Goal: Task Accomplishment & Management: Complete application form

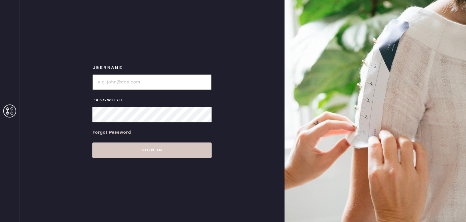
click at [189, 82] on input "loginName" at bounding box center [151, 82] width 119 height 16
click at [133, 80] on input "loginName" at bounding box center [151, 82] width 119 height 16
type input "reformationsantamonica"
click at [130, 123] on div "Forgot Password" at bounding box center [151, 132] width 119 height 20
click at [172, 83] on input "loginName" at bounding box center [151, 82] width 119 height 16
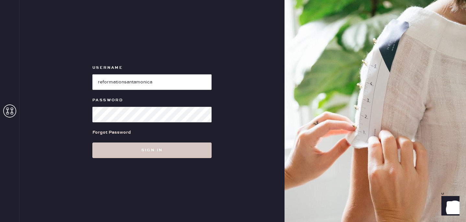
click at [152, 106] on div at bounding box center [151, 113] width 119 height 17
click at [92, 142] on button "Sign in" at bounding box center [151, 150] width 119 height 16
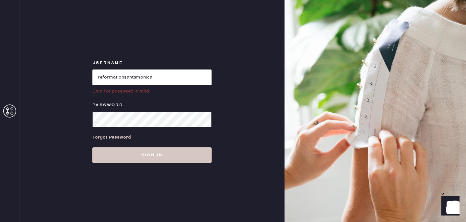
click at [92, 147] on button "Sign in" at bounding box center [151, 155] width 119 height 16
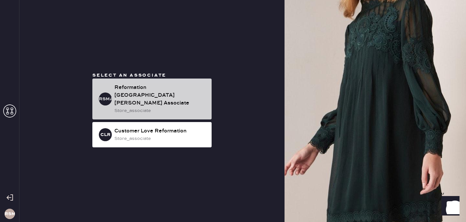
click at [134, 107] on div "store_associate" at bounding box center [160, 110] width 92 height 7
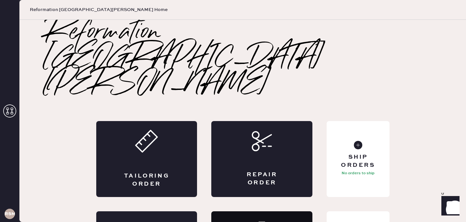
scroll to position [13, 0]
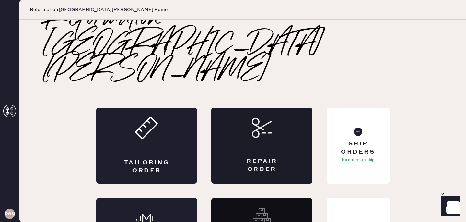
click at [255, 108] on div "Repair Order" at bounding box center [261, 146] width 101 height 76
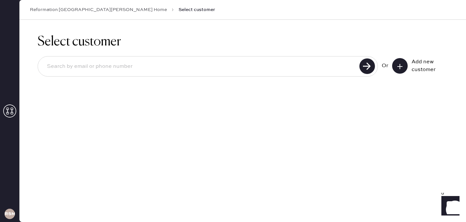
click at [397, 68] on icon at bounding box center [399, 66] width 6 height 6
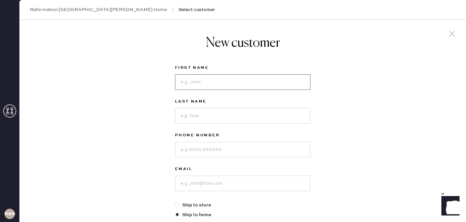
click at [267, 81] on input at bounding box center [242, 82] width 135 height 16
type input "[PERSON_NAME]"
click at [278, 151] on input at bounding box center [242, 150] width 135 height 16
type input "5623389393"
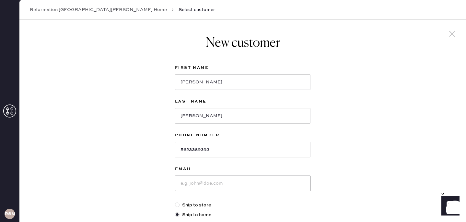
click at [275, 189] on input at bounding box center [242, 183] width 135 height 16
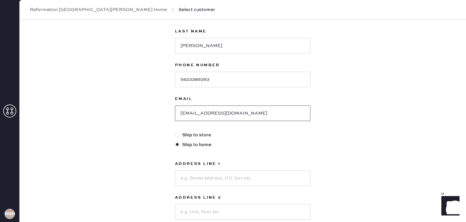
scroll to position [70, 0]
type input "[EMAIL_ADDRESS][DOMAIN_NAME]"
click at [176, 134] on div at bounding box center [177, 134] width 5 height 5
click at [175, 131] on input "Ship to store" at bounding box center [175, 131] width 0 height 0
radio input "true"
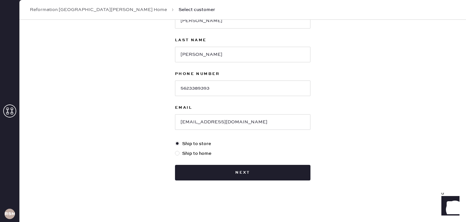
scroll to position [61, 0]
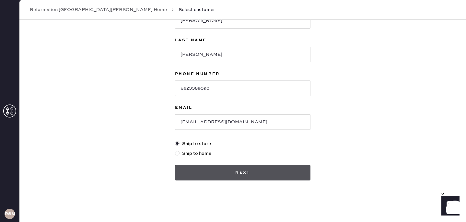
click at [193, 168] on button "Next" at bounding box center [242, 173] width 135 height 16
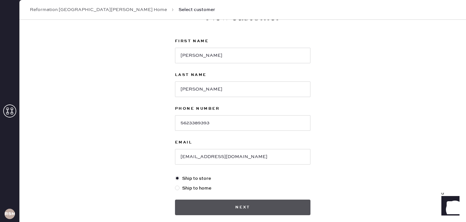
scroll to position [0, 0]
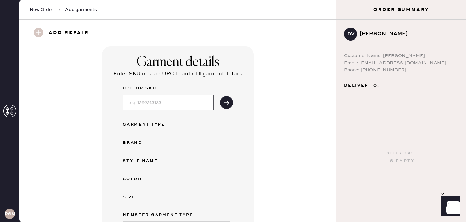
click at [141, 101] on input at bounding box center [168, 103] width 91 height 16
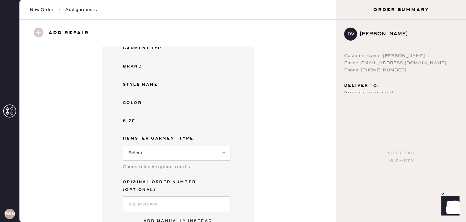
scroll to position [77, 0]
click at [146, 153] on select "Select Basic Skirt Jeans Leggings Pants Shorts Basic Sleeved Dress Basic Sleeve…" at bounding box center [177, 152] width 108 height 16
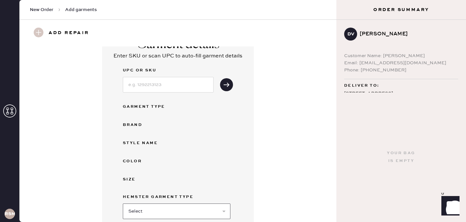
scroll to position [0, 0]
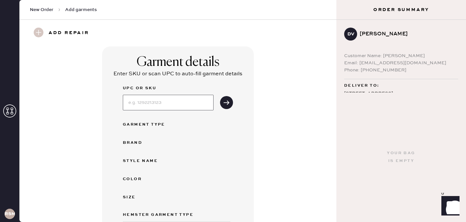
click at [153, 104] on input at bounding box center [168, 103] width 91 height 16
click at [145, 118] on div "UPC or SKU Garment Type Brand Style name Color Size Hemster Garment Type Select…" at bounding box center [178, 185] width 110 height 203
click at [145, 123] on div "Garment Type" at bounding box center [149, 124] width 52 height 8
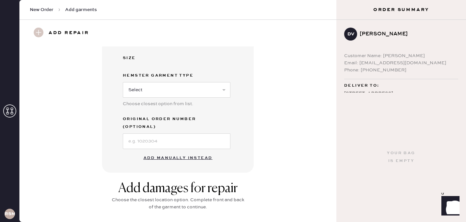
click at [169, 151] on button "Add manually instead" at bounding box center [178, 157] width 77 height 13
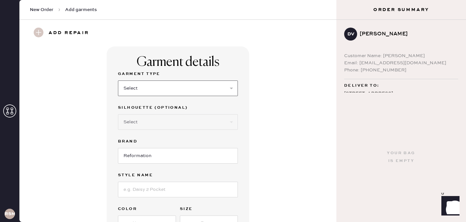
click at [137, 91] on select "Select Basic Skirt Jeans Leggings Pants Shorts Basic Sleeved Dress Basic Sleeve…" at bounding box center [178, 88] width 120 height 16
select select "31"
click at [118, 80] on select "Select Basic Skirt Jeans Leggings Pants Shorts Basic Sleeved Dress Basic Sleeve…" at bounding box center [178, 88] width 120 height 16
click at [138, 123] on select "Select Other" at bounding box center [178, 122] width 120 height 16
click at [139, 153] on input "Reformation" at bounding box center [178, 156] width 120 height 16
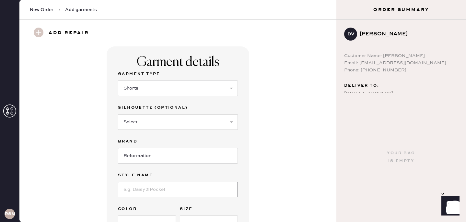
click at [132, 188] on input at bounding box center [178, 189] width 120 height 16
paste input "[PERSON_NAME] Two Piece"
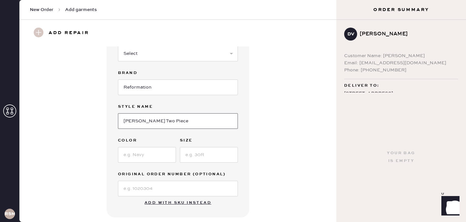
scroll to position [85, 0]
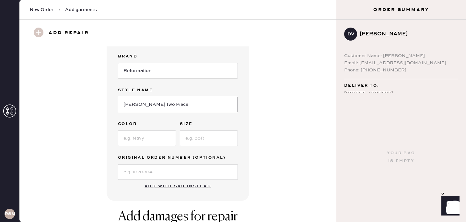
type input "[PERSON_NAME] Two Piece"
click at [151, 141] on input at bounding box center [147, 138] width 58 height 16
type input "Blue"
click at [197, 140] on input at bounding box center [209, 138] width 58 height 16
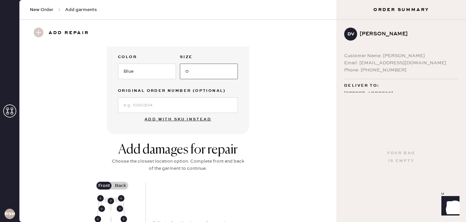
scroll to position [153, 0]
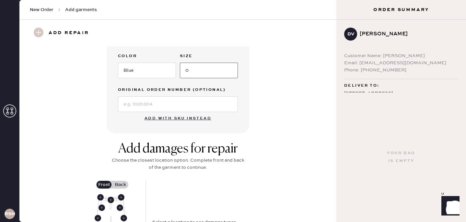
type input "0"
click at [189, 126] on div "Garment details Garment Type Select Basic Skirt Jeans Leggings Pants Shorts Bas…" at bounding box center [178, 13] width 143 height 239
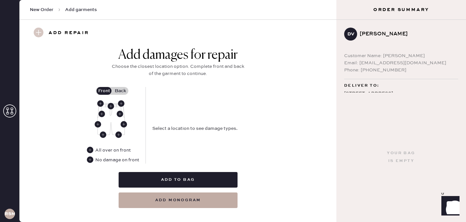
scroll to position [247, 0]
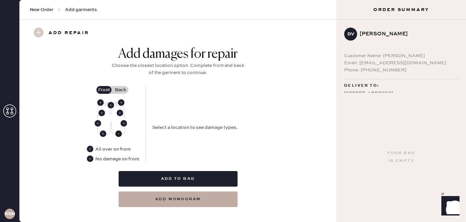
click at [121, 132] on use at bounding box center [118, 133] width 6 height 6
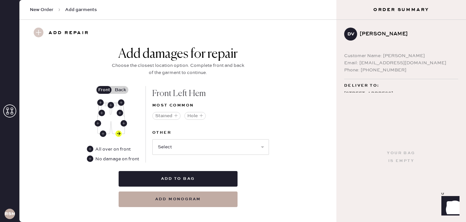
click at [120, 86] on label "Back" at bounding box center [120, 90] width 16 height 8
click at [120, 90] on input "Back" at bounding box center [120, 90] width 0 height 0
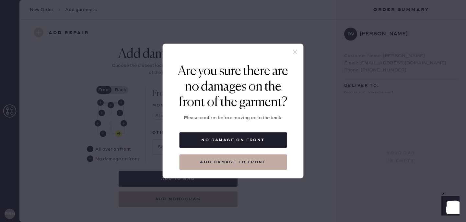
click at [295, 53] on icon at bounding box center [295, 52] width 6 height 6
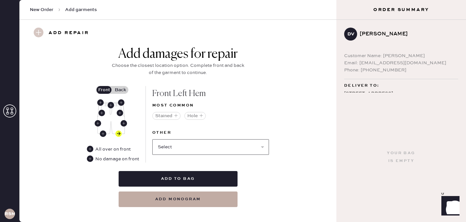
click at [186, 144] on select "Select Broken / Ripped Hem Broken Beads Broken Belt Loop Broken Button Broken E…" at bounding box center [210, 147] width 117 height 16
select select "1329"
click at [152, 139] on select "Select Broken / Ripped Hem Broken Beads Broken Belt Loop Broken Button Broken E…" at bounding box center [210, 147] width 117 height 16
select select
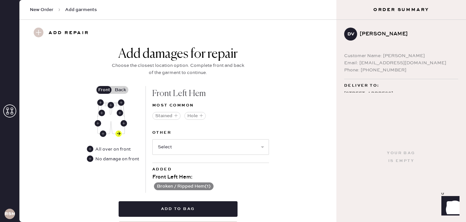
click at [118, 85] on div "Add damages for repair Choose the closest location option. Complete front and b…" at bounding box center [178, 66] width 136 height 40
click at [119, 90] on label "Back" at bounding box center [120, 90] width 16 height 8
click at [120, 90] on input "Back" at bounding box center [120, 90] width 0 height 0
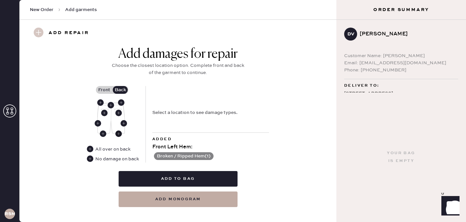
click at [119, 133] on use at bounding box center [118, 133] width 6 height 6
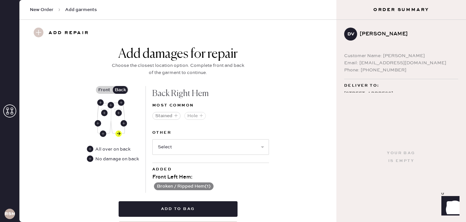
click at [191, 118] on button "Hole" at bounding box center [194, 116] width 21 height 8
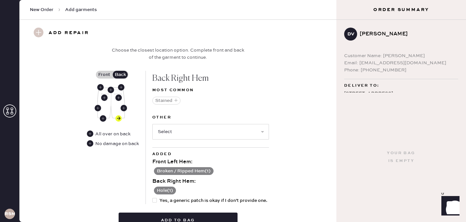
scroll to position [269, 0]
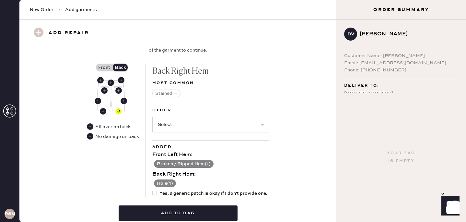
click at [170, 183] on button "Hole ( 1 )" at bounding box center [165, 183] width 22 height 8
click at [154, 182] on use at bounding box center [156, 183] width 6 height 6
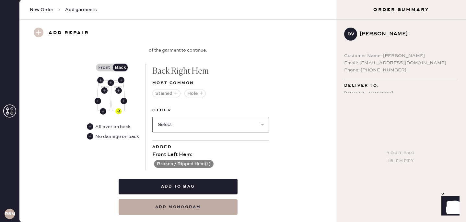
click at [170, 127] on select "Select Broken / Ripped Hem Broken Beads Broken Belt Loop Broken Button Broken E…" at bounding box center [210, 125] width 117 height 16
select select "1329"
click at [152, 117] on select "Select Broken / Ripped Hem Broken Beads Broken Belt Loop Broken Button Broken E…" at bounding box center [210, 125] width 117 height 16
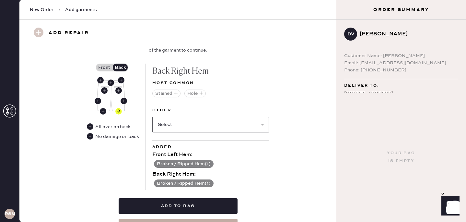
scroll to position [276, 0]
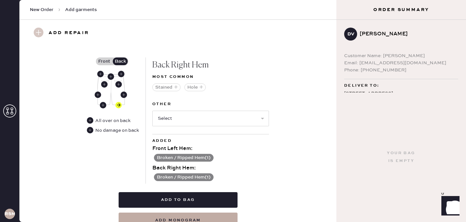
click at [174, 157] on button "Broken / Ripped Hem ( 1 )" at bounding box center [184, 158] width 60 height 8
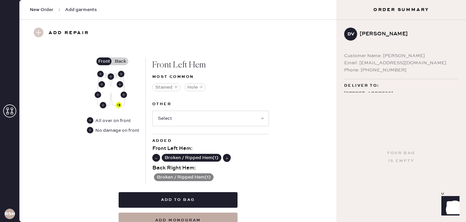
click at [157, 157] on use at bounding box center [156, 157] width 6 height 6
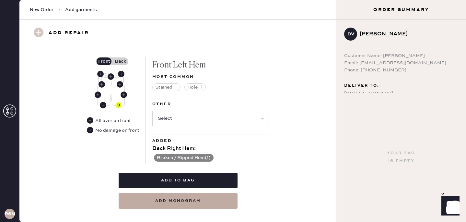
click at [120, 61] on label "Back" at bounding box center [120, 61] width 16 height 8
click at [120, 61] on input "Back" at bounding box center [120, 61] width 0 height 0
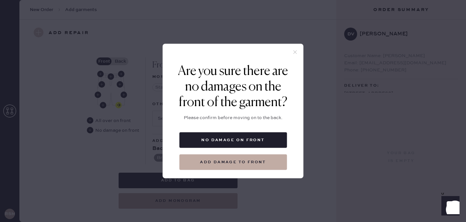
click at [294, 52] on use at bounding box center [295, 52] width 4 height 4
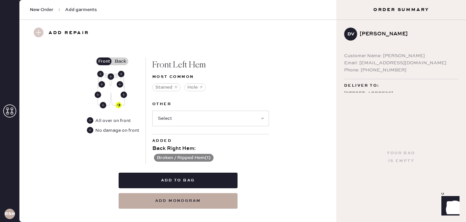
click at [105, 61] on label "Front" at bounding box center [104, 61] width 16 height 8
click at [104, 61] on input "Front" at bounding box center [104, 61] width 0 height 0
click at [124, 59] on label "Back" at bounding box center [120, 61] width 16 height 8
click at [120, 61] on input "Back" at bounding box center [120, 61] width 0 height 0
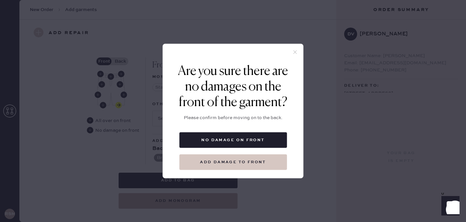
click at [219, 160] on button "Add damage to front" at bounding box center [233, 162] width 108 height 16
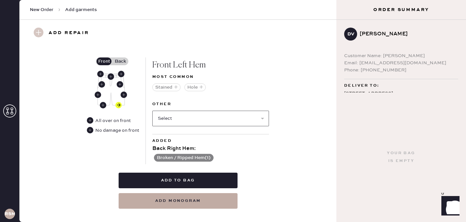
click at [165, 118] on select "Select Broken / Ripped Hem Broken Beads Broken Belt Loop Broken Button Broken E…" at bounding box center [210, 118] width 117 height 16
select select "1329"
click at [152, 110] on select "Select Broken / Ripped Hem Broken Beads Broken Belt Loop Broken Button Broken E…" at bounding box center [210, 118] width 117 height 16
select select
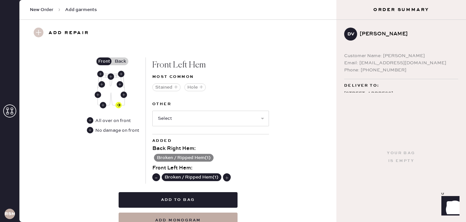
click at [120, 59] on label "Back" at bounding box center [120, 61] width 16 height 8
click at [120, 61] on input "Back" at bounding box center [120, 61] width 0 height 0
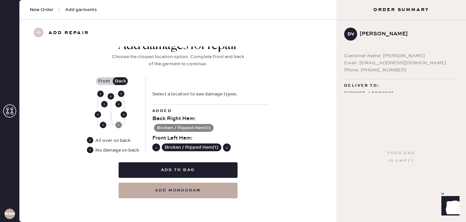
scroll to position [256, 0]
click at [118, 126] on use at bounding box center [118, 125] width 6 height 6
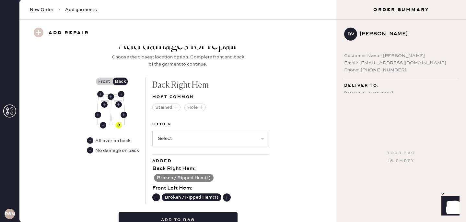
click at [104, 80] on label "Front" at bounding box center [104, 81] width 16 height 8
click at [104, 81] on input "Front" at bounding box center [104, 81] width 0 height 0
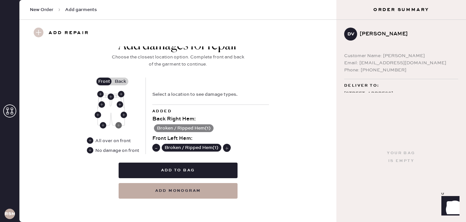
click at [119, 126] on use at bounding box center [118, 125] width 6 height 6
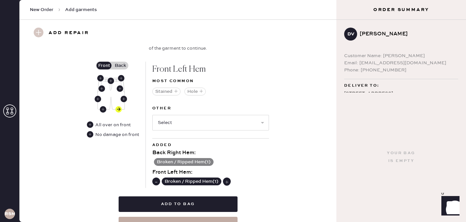
scroll to position [272, 0]
click at [157, 180] on use at bounding box center [156, 181] width 6 height 6
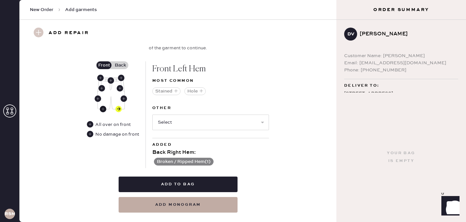
click at [104, 107] on use at bounding box center [103, 109] width 6 height 6
click at [122, 66] on label "Back" at bounding box center [120, 65] width 16 height 8
click at [120, 65] on input "Back" at bounding box center [120, 65] width 0 height 0
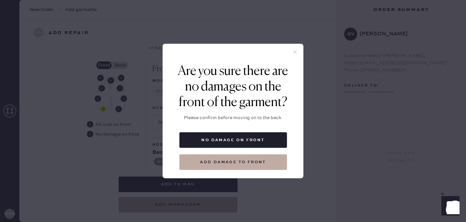
click at [295, 54] on icon at bounding box center [295, 52] width 6 height 6
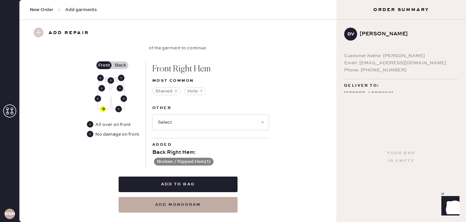
click at [204, 161] on button "Broken / Ripped Hem ( 1 )" at bounding box center [184, 161] width 60 height 8
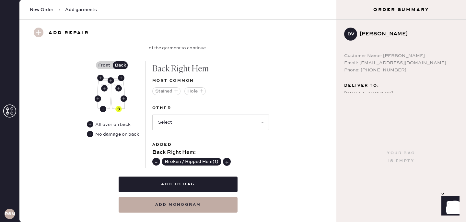
click at [158, 160] on use at bounding box center [156, 161] width 6 height 6
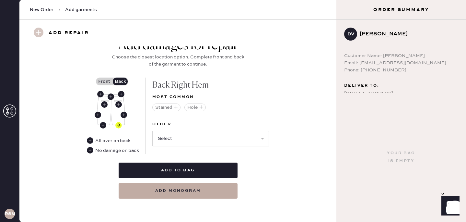
click at [131, 109] on div at bounding box center [118, 111] width 42 height 36
click at [118, 127] on use at bounding box center [118, 125] width 6 height 6
click at [119, 125] on use at bounding box center [118, 125] width 6 height 6
click at [106, 79] on label "Front" at bounding box center [104, 81] width 16 height 8
click at [104, 81] on input "Front" at bounding box center [104, 81] width 0 height 0
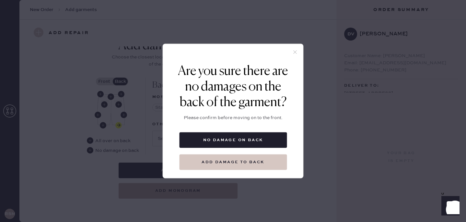
click at [214, 155] on button "Add damage to back" at bounding box center [233, 162] width 108 height 16
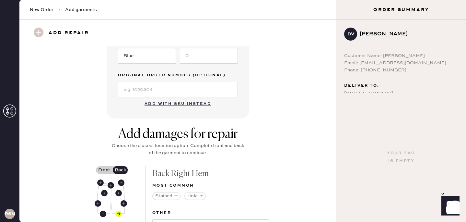
scroll to position [236, 0]
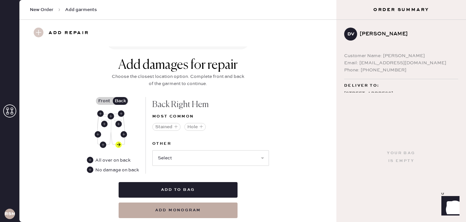
click at [100, 99] on label "Front" at bounding box center [104, 101] width 16 height 8
click at [104, 101] on input "Front" at bounding box center [104, 101] width 0 height 0
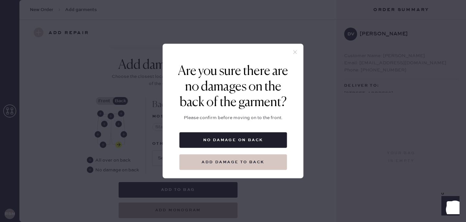
click at [242, 162] on button "Add damage to back" at bounding box center [233, 162] width 108 height 16
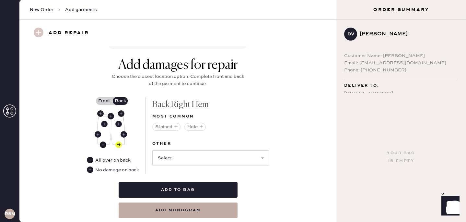
click at [103, 144] on use at bounding box center [103, 144] width 6 height 6
click at [165, 155] on select "Select Broken / Ripped Hem Broken Beads Broken Belt Loop Broken Button Broken E…" at bounding box center [210, 158] width 117 height 16
select select "1329"
click at [152, 150] on select "Select Broken / Ripped Hem Broken Beads Broken Belt Loop Broken Button Broken E…" at bounding box center [210, 158] width 117 height 16
select select
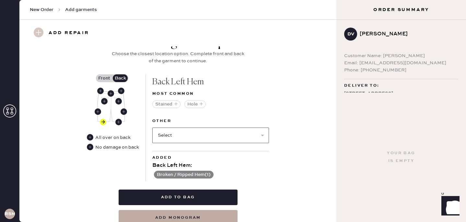
scroll to position [259, 0]
click at [102, 79] on label "Front" at bounding box center [104, 78] width 16 height 8
click at [104, 78] on input "Front" at bounding box center [104, 78] width 0 height 0
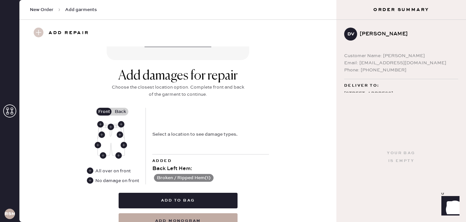
scroll to position [248, 0]
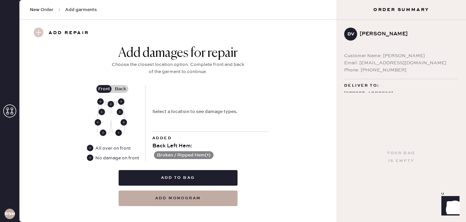
click at [120, 132] on use at bounding box center [118, 132] width 6 height 6
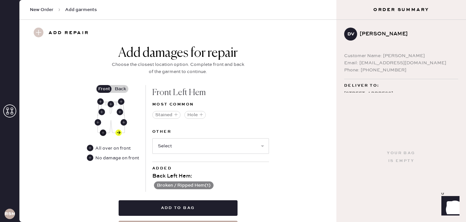
click at [102, 133] on use at bounding box center [103, 132] width 6 height 6
click at [171, 148] on select "Select Broken / Ripped Hem Broken Beads Broken Belt Loop Broken Button Broken E…" at bounding box center [210, 146] width 117 height 16
select select "1329"
click at [152, 138] on select "Select Broken / Ripped Hem Broken Beads Broken Belt Loop Broken Button Broken E…" at bounding box center [210, 146] width 117 height 16
select select
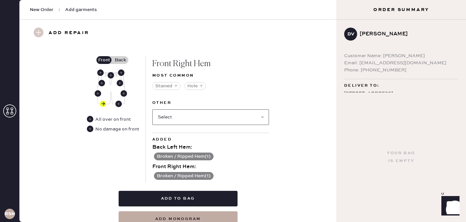
scroll to position [293, 0]
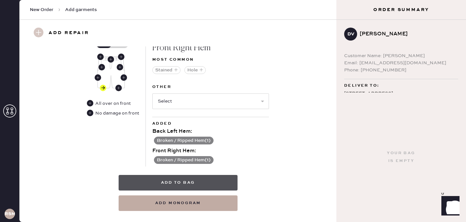
click at [169, 184] on button "Add to bag" at bounding box center [178, 183] width 119 height 16
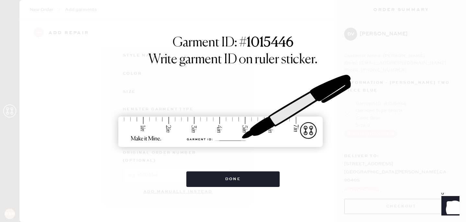
scroll to position [97, 0]
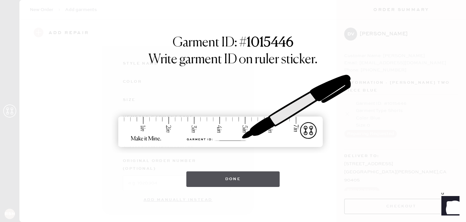
click at [203, 184] on button "Done" at bounding box center [233, 179] width 94 height 16
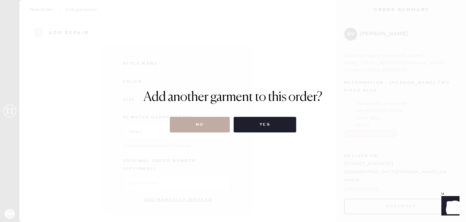
click at [211, 125] on button "No" at bounding box center [200, 125] width 60 height 16
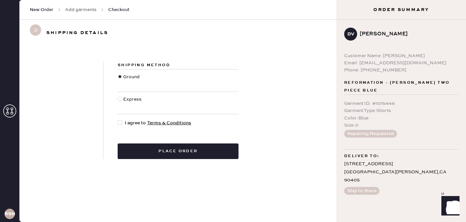
click at [122, 124] on div at bounding box center [120, 122] width 5 height 5
click at [118, 120] on input "I agree to Terms & Conditions" at bounding box center [118, 119] width 0 height 0
checkbox input "true"
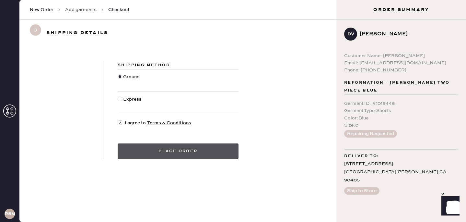
click at [147, 151] on button "Place order" at bounding box center [178, 151] width 121 height 16
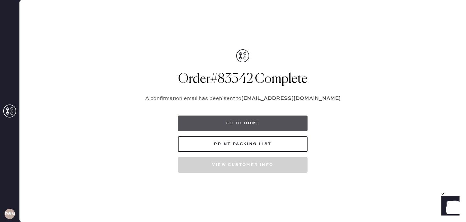
click at [243, 120] on button "Go to home" at bounding box center [243, 123] width 130 height 16
